Goal: Task Accomplishment & Management: Use online tool/utility

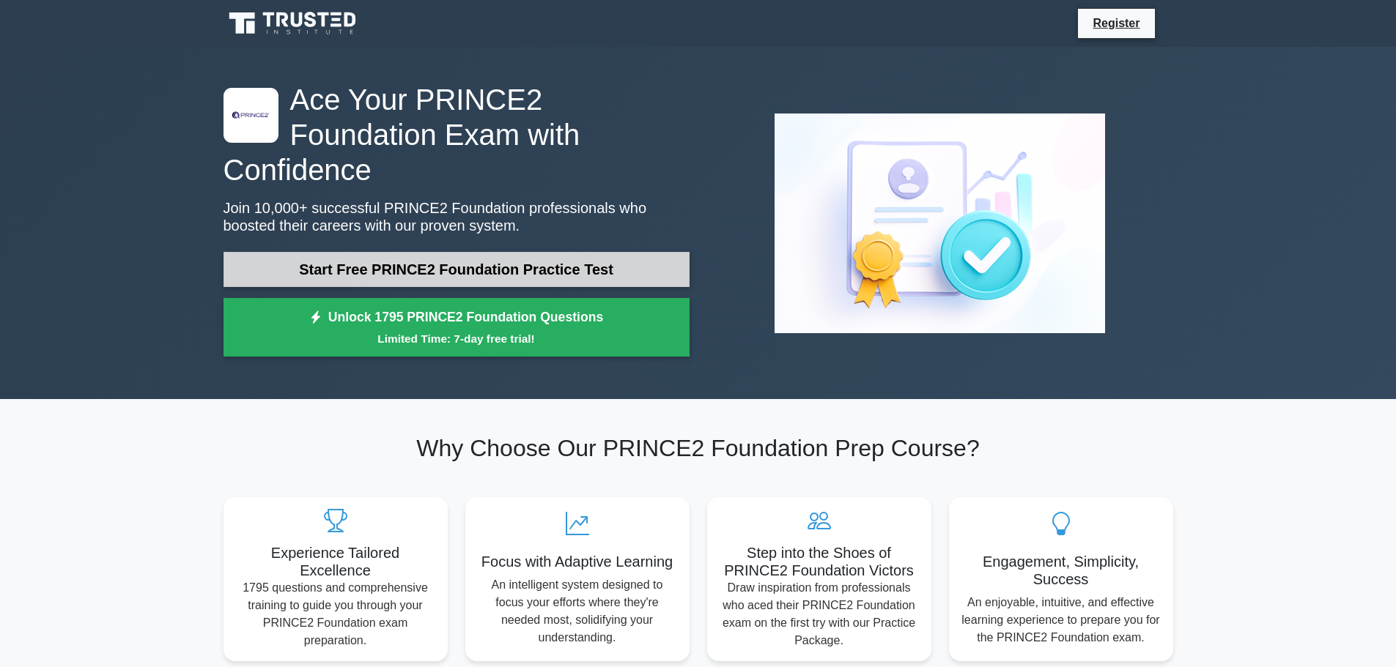
click at [446, 252] on link "Start Free PRINCE2 Foundation Practice Test" at bounding box center [456, 269] width 466 height 35
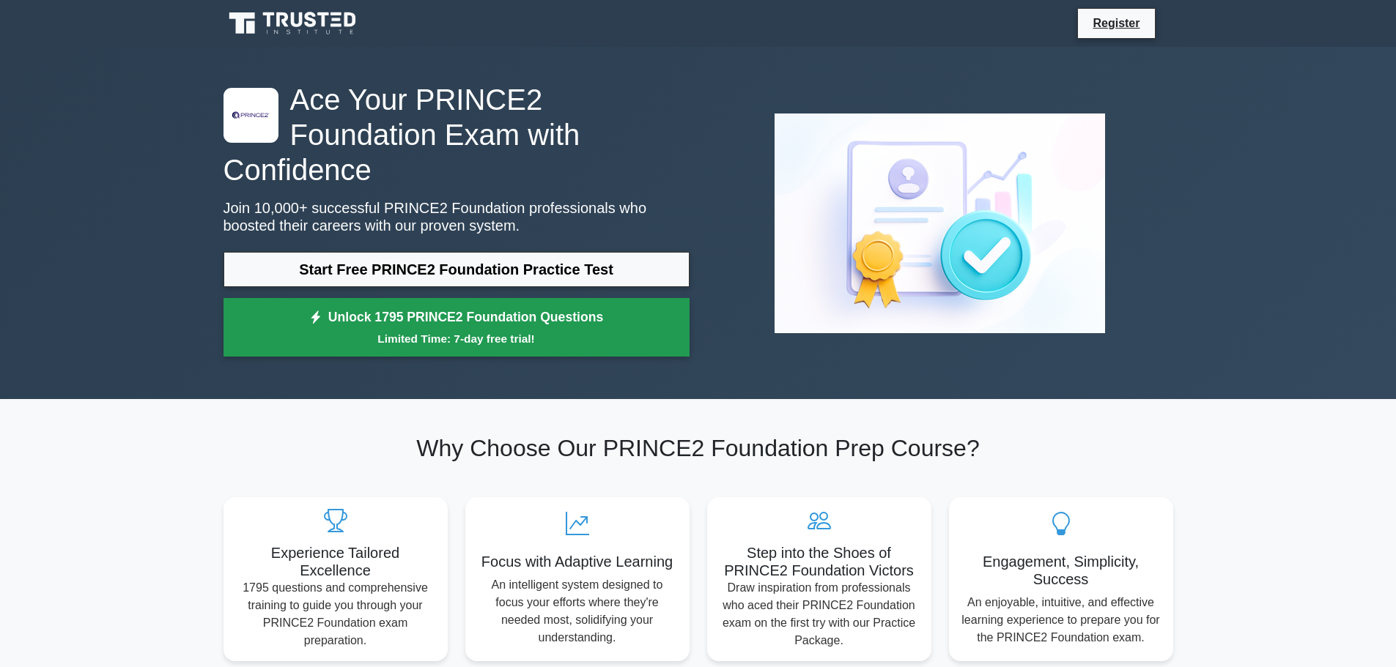
click at [570, 330] on small "Limited Time: 7-day free trial!" at bounding box center [456, 338] width 429 height 17
